Goal: Task Accomplishment & Management: Manage account settings

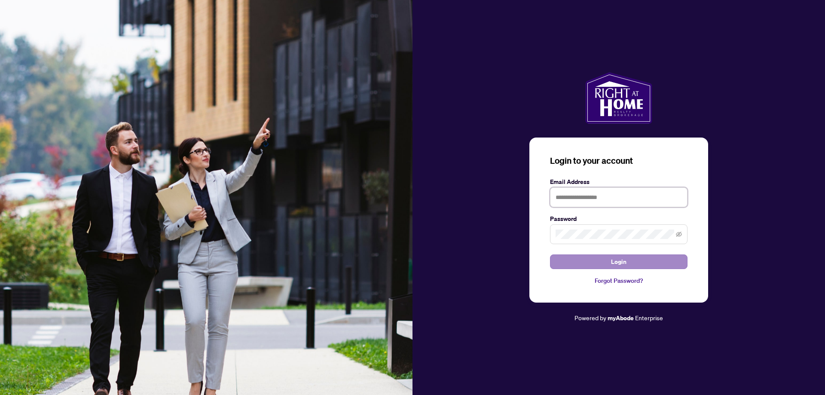
type input "**********"
click at [621, 261] on span "Login" at bounding box center [618, 262] width 15 height 14
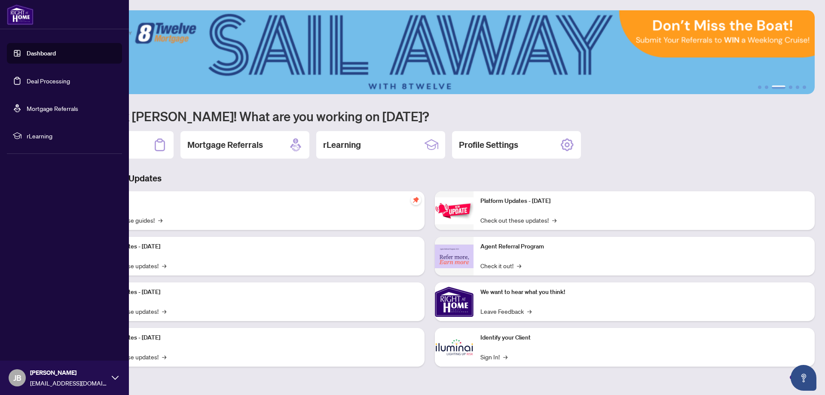
click at [27, 49] on link "Dashboard" at bounding box center [41, 53] width 29 height 8
click at [54, 77] on link "Deal Processing" at bounding box center [48, 81] width 43 height 8
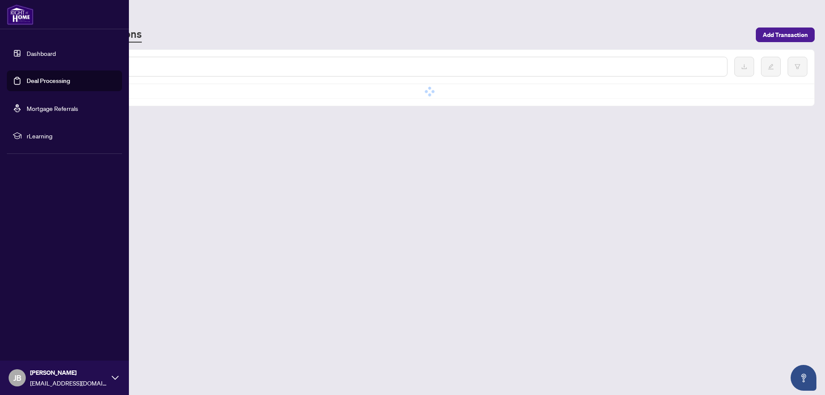
click at [55, 77] on link "Deal Processing" at bounding box center [48, 81] width 43 height 8
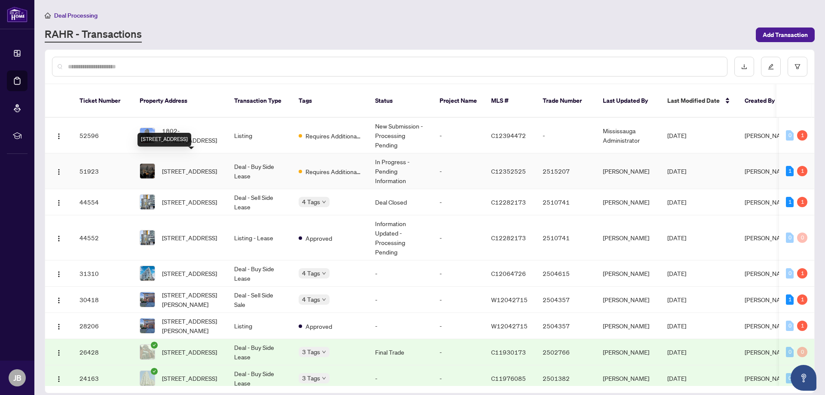
click at [179, 166] on span "[STREET_ADDRESS]" at bounding box center [189, 170] width 55 height 9
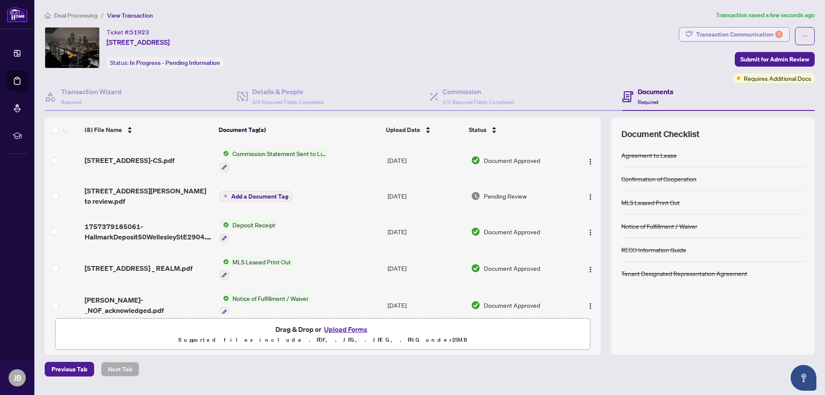
click at [743, 35] on div "Transaction Communication 1" at bounding box center [739, 34] width 87 height 14
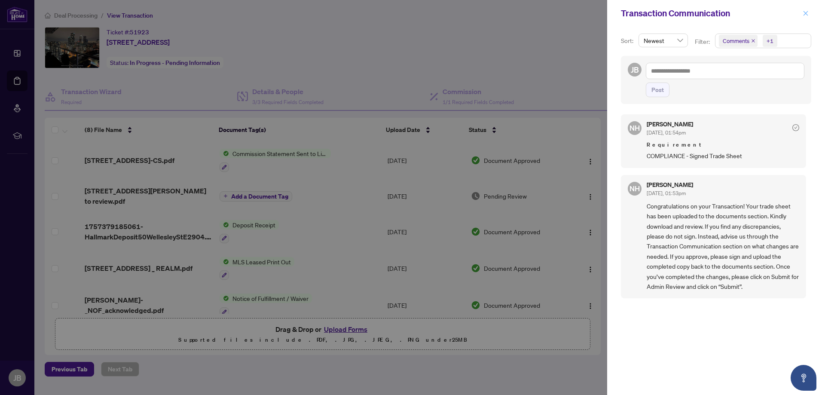
click at [809, 12] on button "button" at bounding box center [805, 13] width 11 height 10
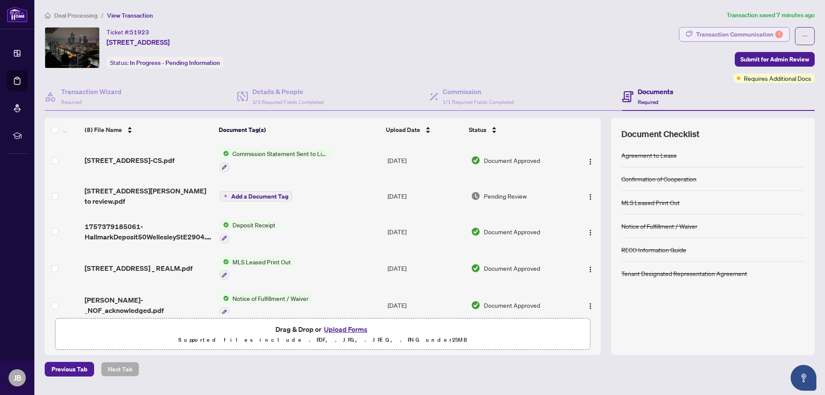
click at [729, 35] on div "Transaction Communication 1" at bounding box center [739, 34] width 87 height 14
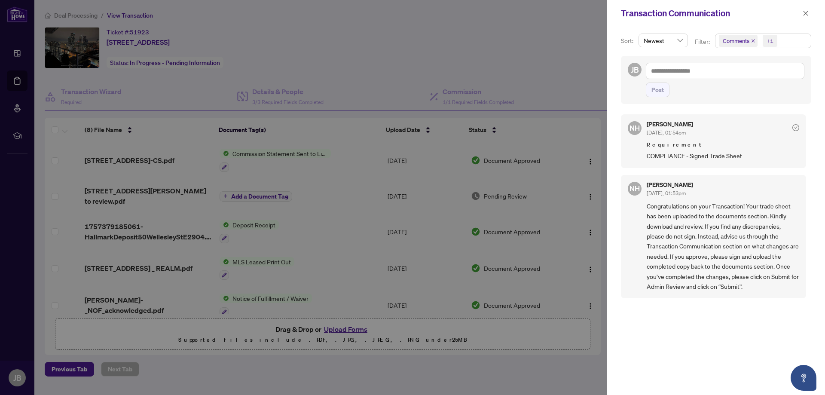
click at [571, 67] on div at bounding box center [412, 197] width 825 height 395
drag, startPoint x: 808, startPoint y: 15, endPoint x: 650, endPoint y: 47, distance: 161.3
click at [807, 15] on icon "close" at bounding box center [805, 13] width 6 height 6
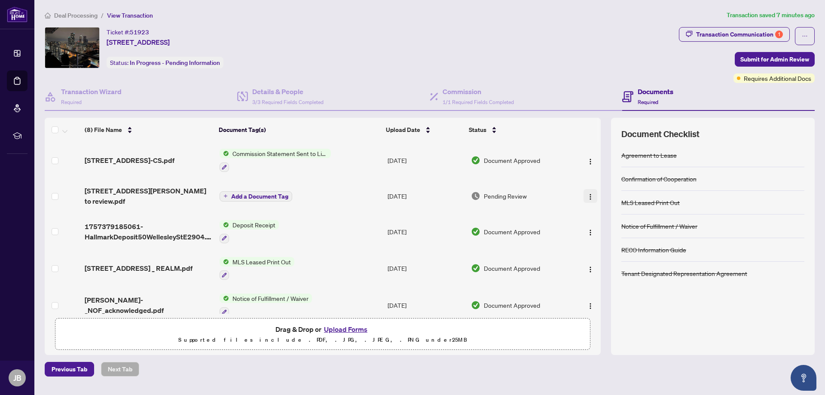
click at [587, 196] on img "button" at bounding box center [590, 196] width 7 height 7
click at [240, 195] on span "Add a Document Tag" at bounding box center [259, 196] width 57 height 6
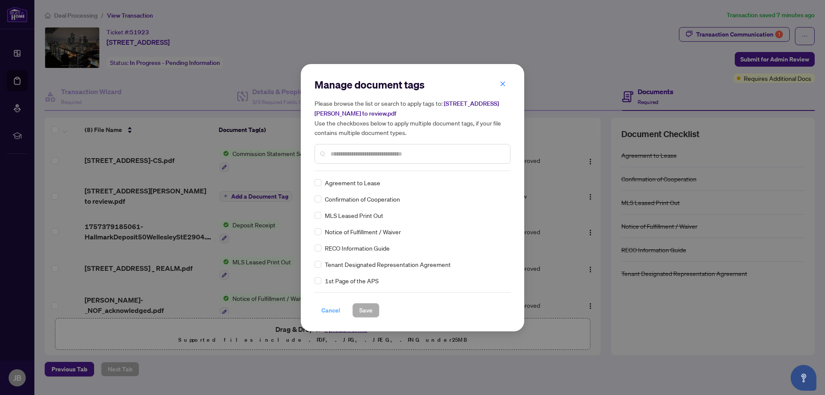
click at [328, 311] on span "Cancel" at bounding box center [330, 310] width 19 height 14
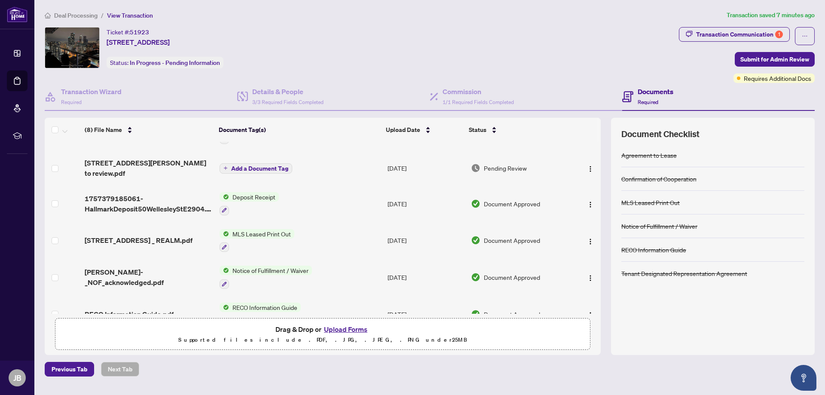
scroll to position [43, 0]
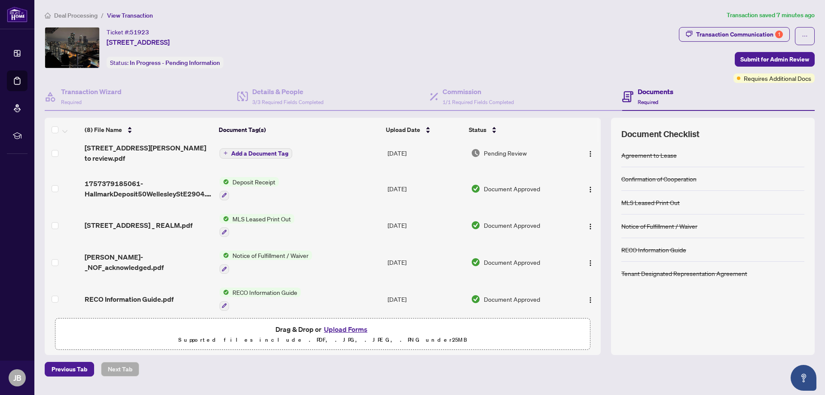
click at [343, 329] on button "Upload Forms" at bounding box center [345, 328] width 49 height 11
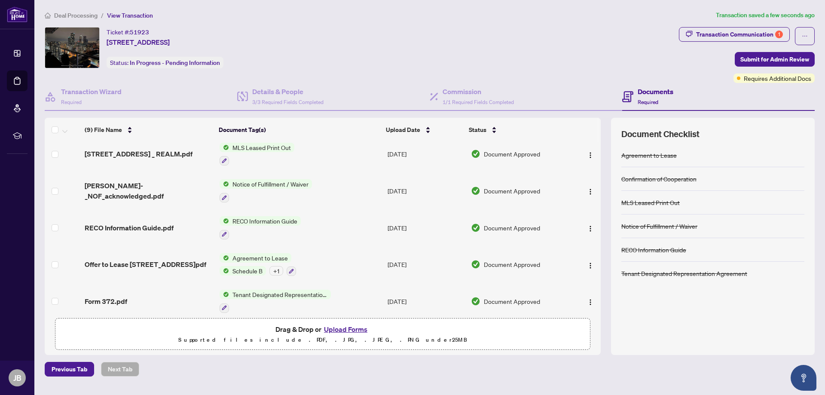
scroll to position [146, 0]
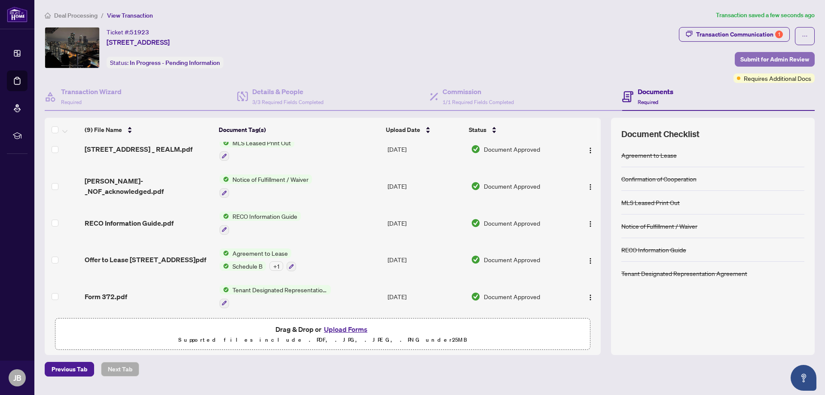
click at [751, 58] on span "Submit for Admin Review" at bounding box center [774, 59] width 69 height 14
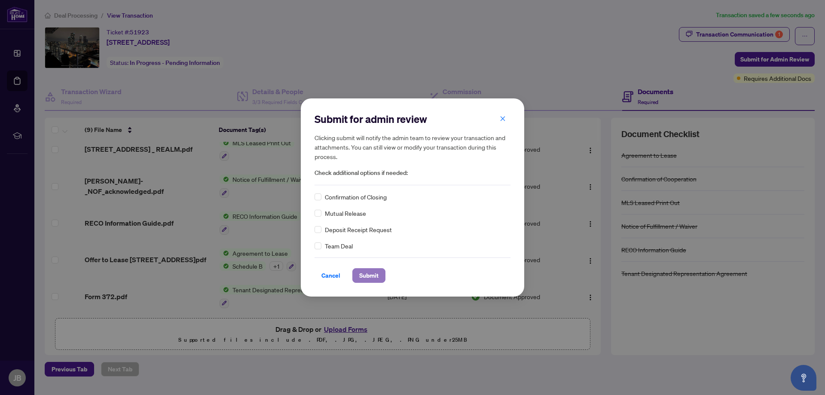
click at [365, 274] on span "Submit" at bounding box center [368, 275] width 19 height 14
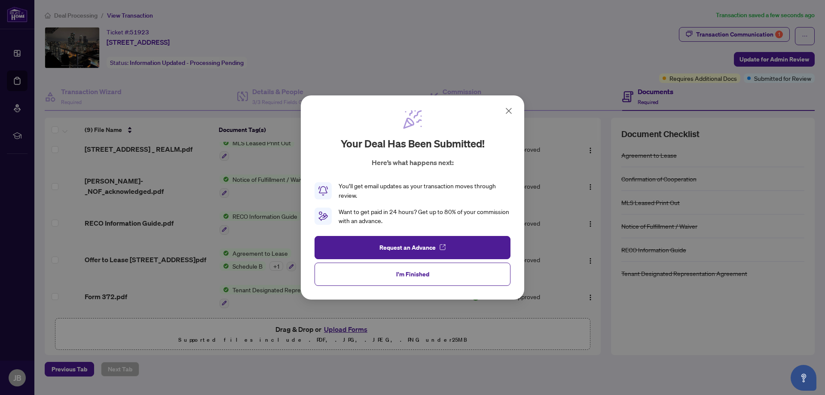
click at [508, 111] on icon at bounding box center [508, 111] width 10 height 10
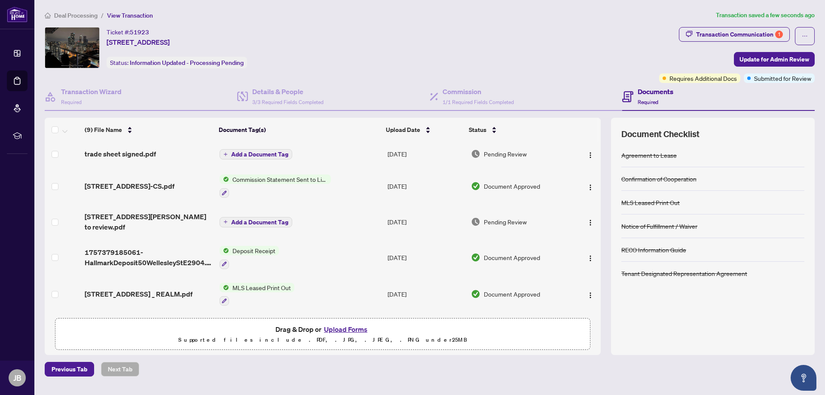
scroll to position [0, 0]
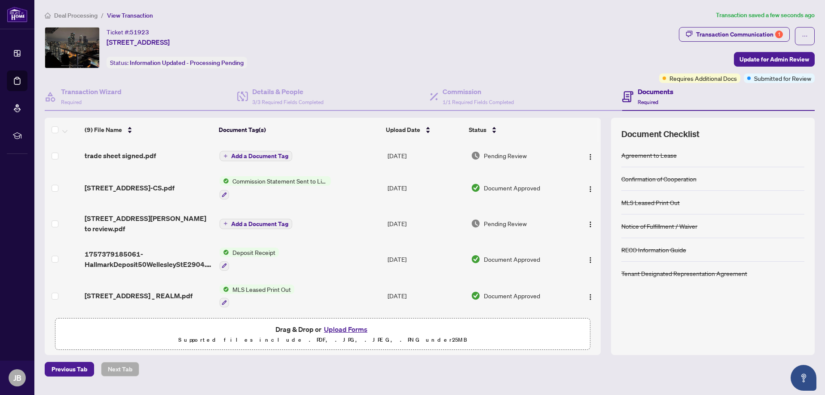
click at [438, 34] on div "Ticket #: 51923 [STREET_ADDRESS] Status: Information Updated - Processing Pendi…" at bounding box center [350, 47] width 611 height 41
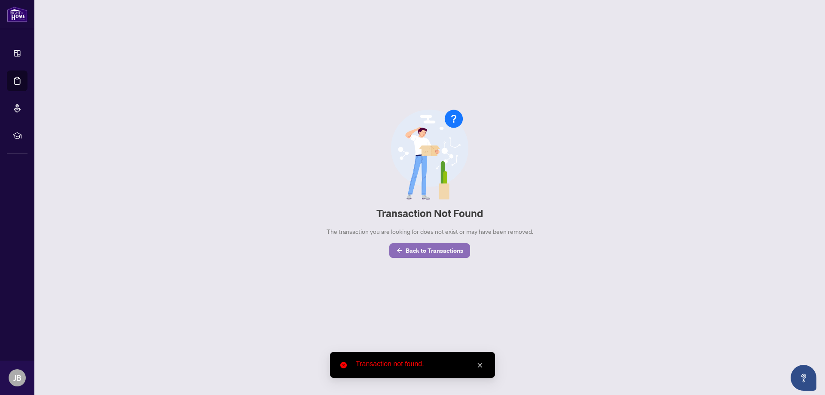
click at [425, 250] on span "Back to Transactions" at bounding box center [435, 251] width 58 height 14
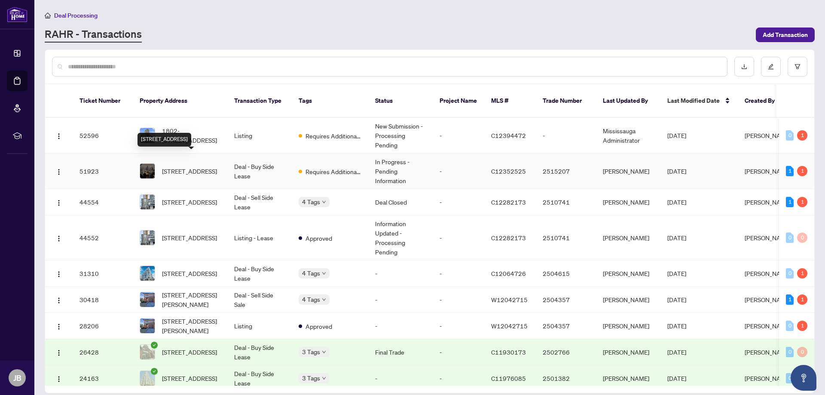
click at [185, 166] on span "[STREET_ADDRESS]" at bounding box center [189, 170] width 55 height 9
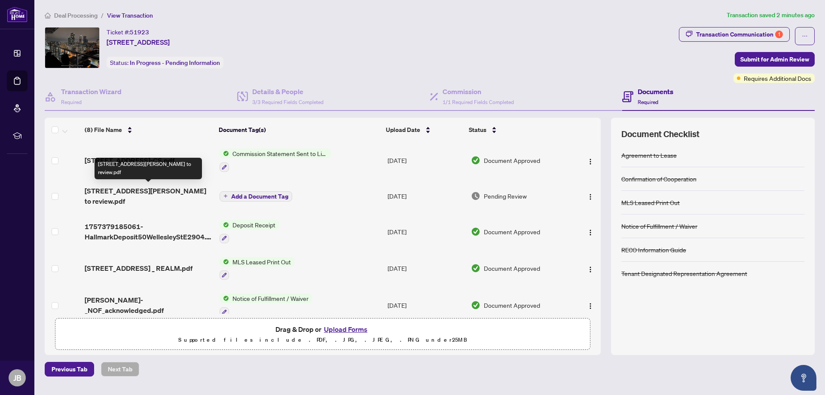
click at [183, 190] on span "[STREET_ADDRESS][PERSON_NAME] to review.pdf" at bounding box center [149, 196] width 128 height 21
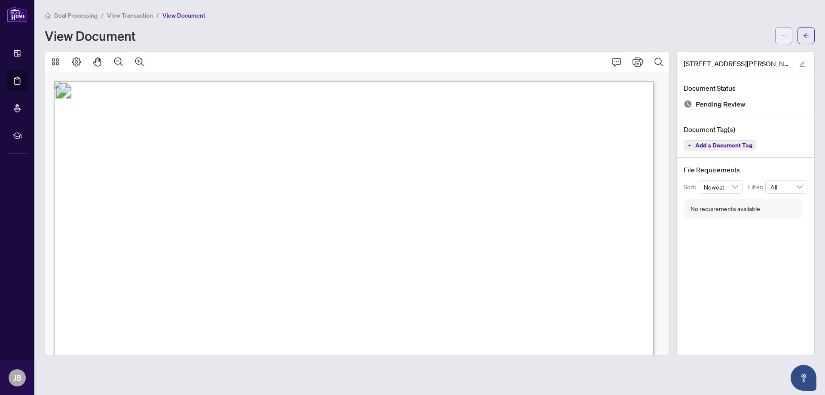
click at [785, 35] on icon "ellipsis" at bounding box center [783, 35] width 5 height 1
click at [749, 58] on span "Download" at bounding box center [752, 53] width 65 height 9
click at [793, 104] on div "Pending Review" at bounding box center [745, 104] width 124 height 12
